Goal: Task Accomplishment & Management: Understand process/instructions

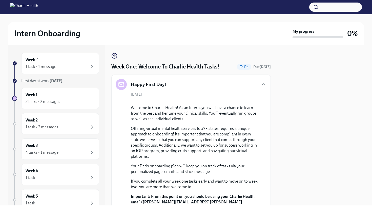
scroll to position [706, 0]
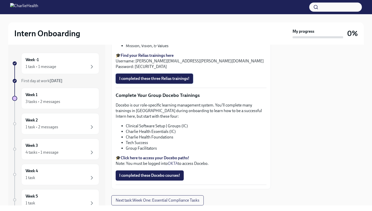
click at [153, 81] on span "I completed these three Relias trainings!" at bounding box center [154, 78] width 70 height 5
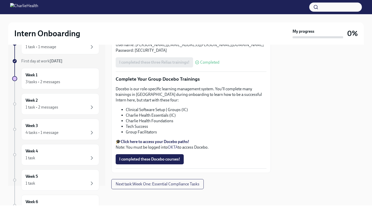
scroll to position [0, 0]
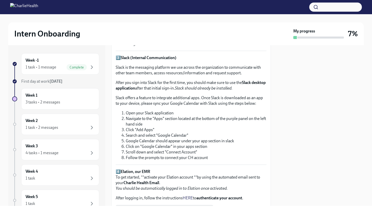
scroll to position [358, 0]
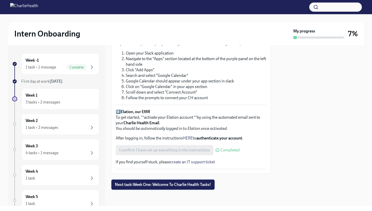
click at [207, 184] on span "Next task : Week One: Welcome To Charlie Health Tasks!" at bounding box center [163, 184] width 96 height 5
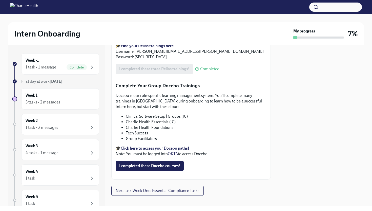
scroll to position [582, 0]
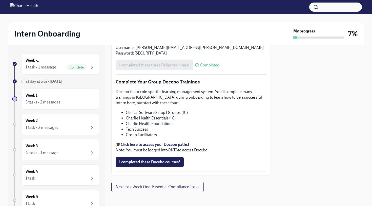
click at [181, 142] on strong "Click here to access your Docebo paths!" at bounding box center [155, 144] width 69 height 5
